Goal: Transaction & Acquisition: Obtain resource

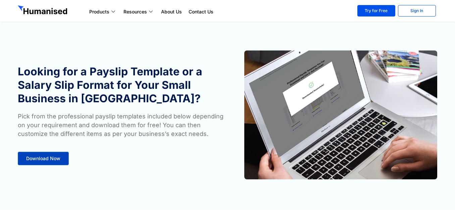
click at [43, 158] on span "Download Now" at bounding box center [43, 158] width 34 height 5
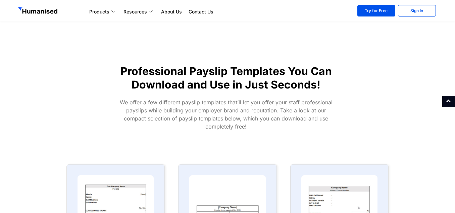
scroll to position [209, 0]
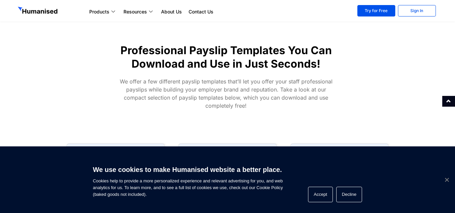
click at [448, 181] on span "Cookie Notice" at bounding box center [447, 179] width 7 height 7
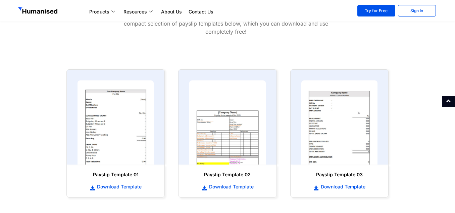
scroll to position [290, 0]
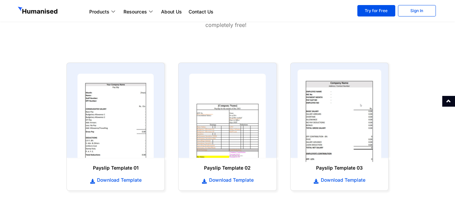
click at [331, 134] on img at bounding box center [340, 116] width 84 height 92
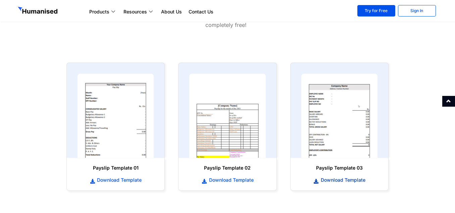
click at [344, 178] on span "Download Template" at bounding box center [342, 179] width 46 height 7
